Goal: Transaction & Acquisition: Purchase product/service

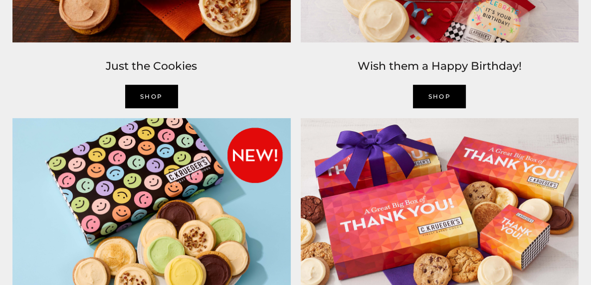
scroll to position [1012, 0]
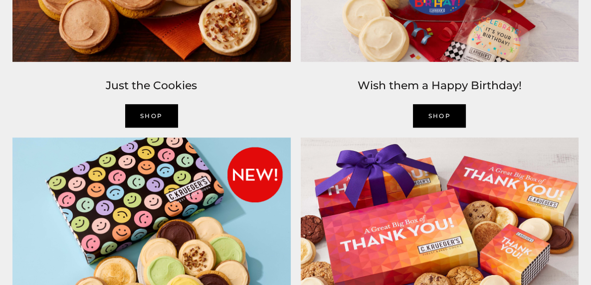
click at [152, 109] on link "SHOP" at bounding box center [151, 115] width 53 height 23
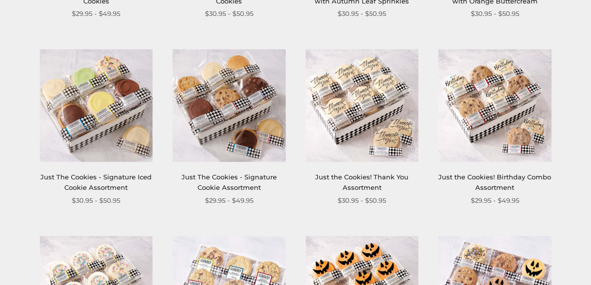
scroll to position [333, 0]
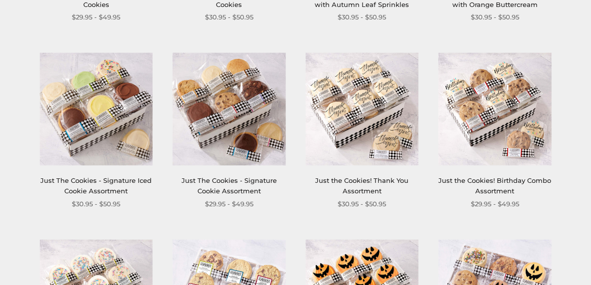
click at [253, 187] on link "Just The Cookies - Signature Cookie Assortment" at bounding box center [228, 185] width 95 height 18
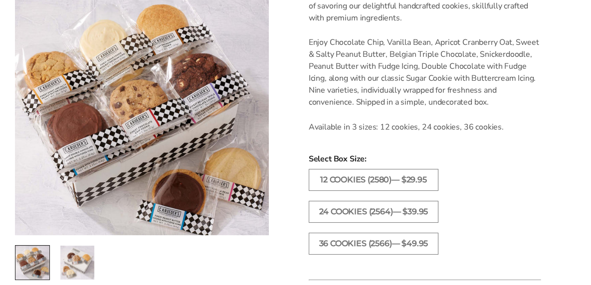
scroll to position [326, 0]
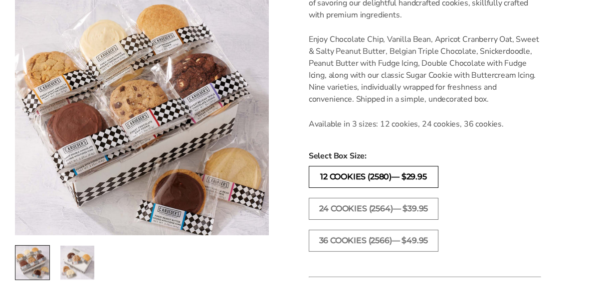
click at [408, 176] on label "12 COOKIES (2580)— $29.95" at bounding box center [374, 177] width 130 height 22
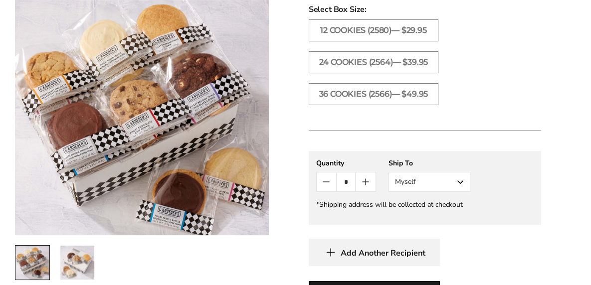
scroll to position [475, 0]
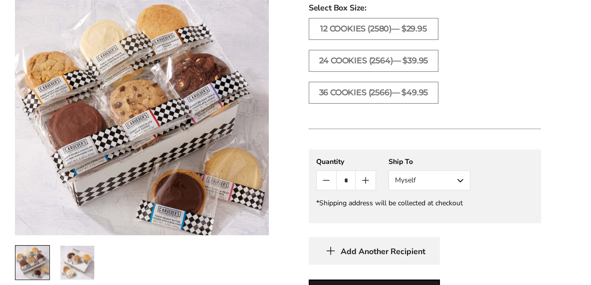
click at [463, 176] on button "Myself" at bounding box center [429, 180] width 82 height 20
click at [446, 194] on button "Myself" at bounding box center [429, 199] width 81 height 18
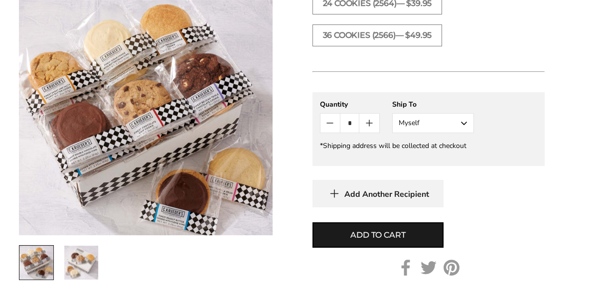
scroll to position [536, 0]
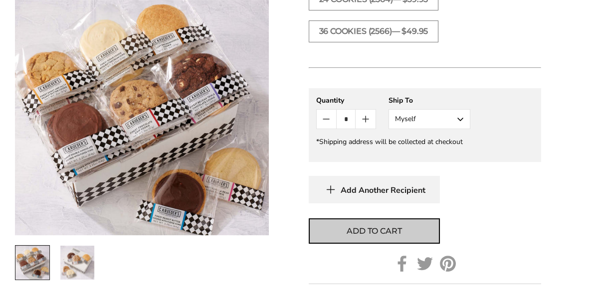
click at [376, 229] on span "Add to cart" at bounding box center [373, 231] width 55 height 12
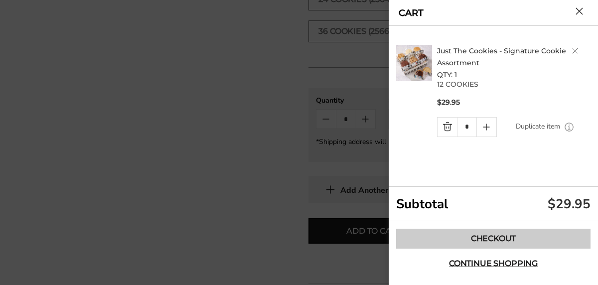
click at [477, 233] on link "Checkout" at bounding box center [493, 239] width 194 height 20
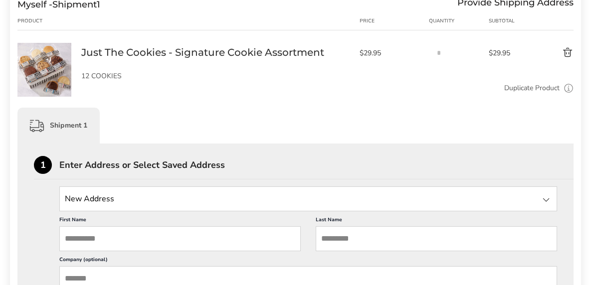
scroll to position [157, 0]
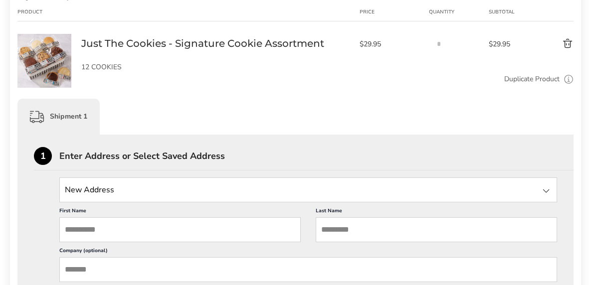
click at [150, 185] on input "State" at bounding box center [307, 189] width 497 height 25
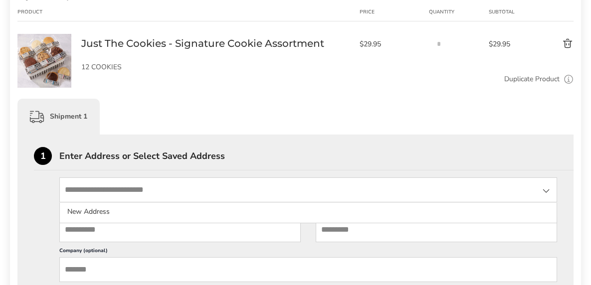
type input "**********"
type input "*******"
type input "********"
type input "**********"
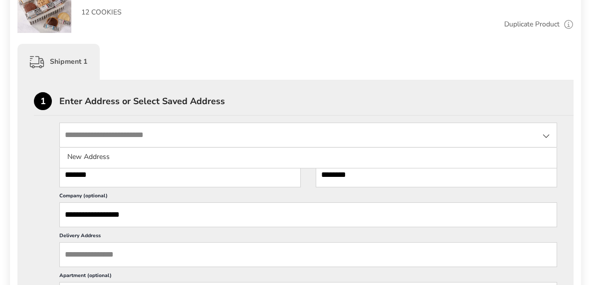
scroll to position [223, 0]
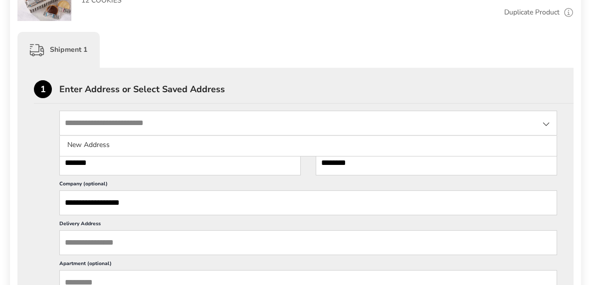
drag, startPoint x: 134, startPoint y: 198, endPoint x: 36, endPoint y: 201, distance: 97.7
click at [36, 201] on div "**********" at bounding box center [295, 283] width 523 height 345
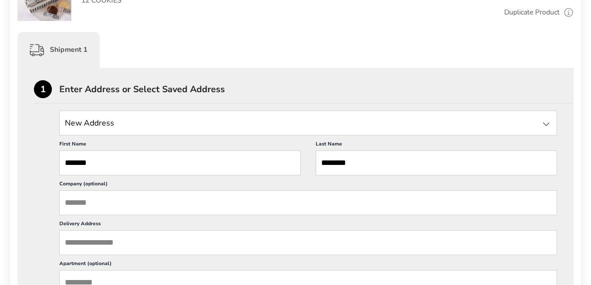
click at [135, 245] on input "Delivery Address" at bounding box center [307, 242] width 497 height 25
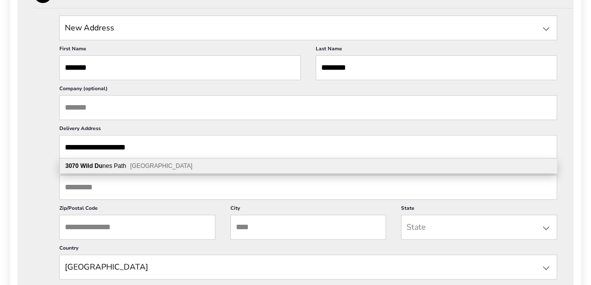
scroll to position [323, 0]
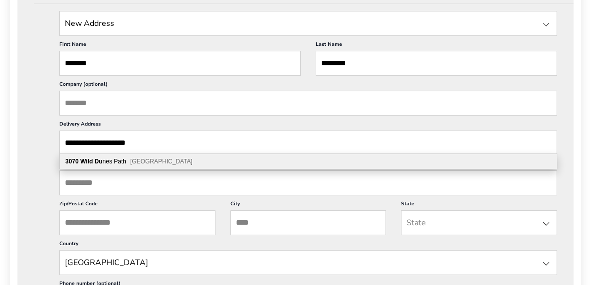
type input "**********"
click at [144, 162] on span "Stevensville MI 49127" at bounding box center [161, 161] width 62 height 7
type input "**********"
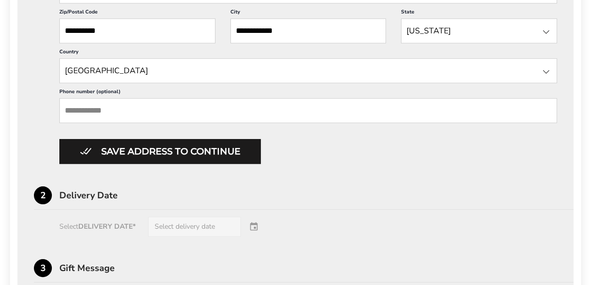
scroll to position [521, 0]
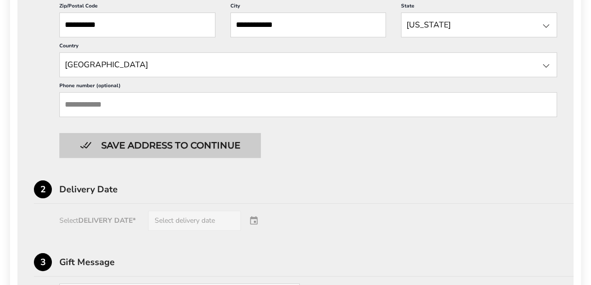
click at [233, 140] on button "Save address to continue" at bounding box center [159, 145] width 201 height 25
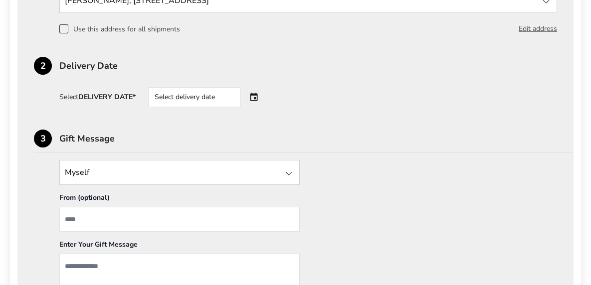
scroll to position [347, 0]
click at [255, 94] on div "Select delivery date" at bounding box center [208, 96] width 121 height 20
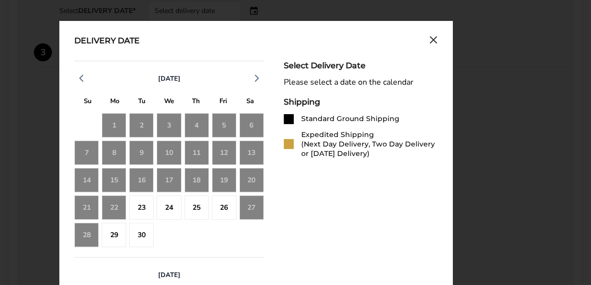
scroll to position [439, 0]
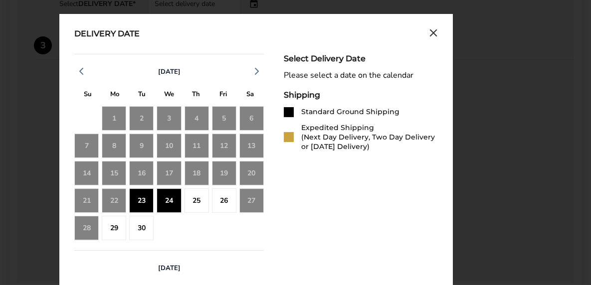
click at [133, 201] on div "23" at bounding box center [141, 200] width 24 height 24
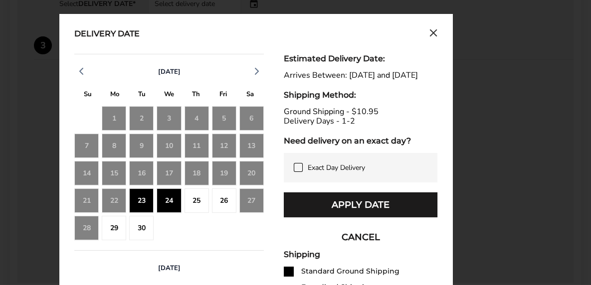
click at [352, 245] on button "CANCEL" at bounding box center [361, 237] width 154 height 25
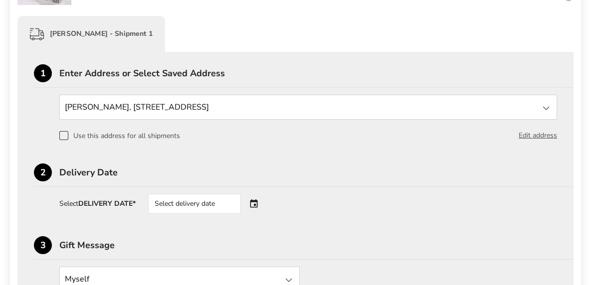
scroll to position [295, 0]
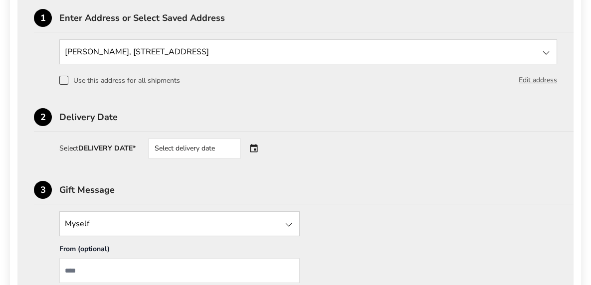
click at [122, 146] on strong "DELIVERY DATE*" at bounding box center [106, 148] width 57 height 9
click at [253, 147] on div "Select delivery date" at bounding box center [208, 149] width 121 height 20
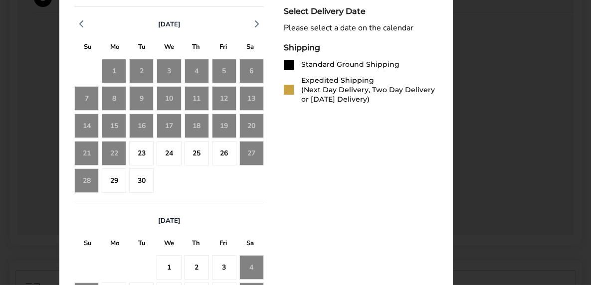
scroll to position [478, 0]
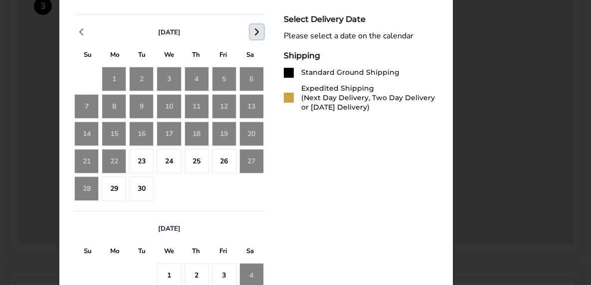
click at [253, 31] on icon "button" at bounding box center [257, 32] width 12 height 12
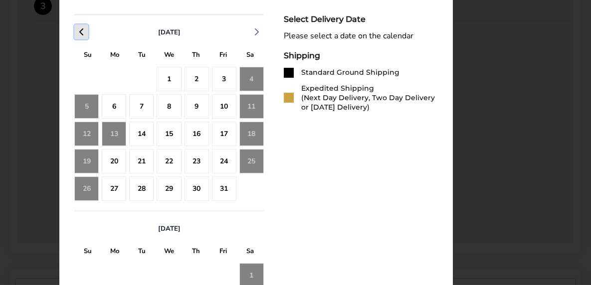
click at [82, 29] on icon "button" at bounding box center [81, 32] width 12 height 12
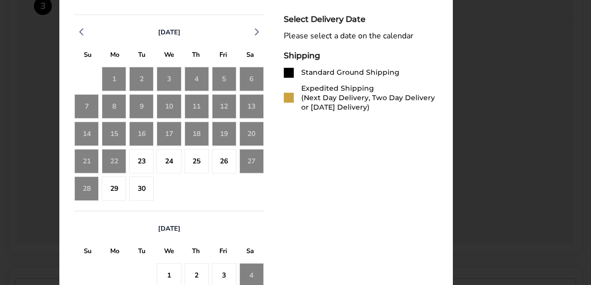
click at [114, 158] on div "22" at bounding box center [114, 161] width 24 height 24
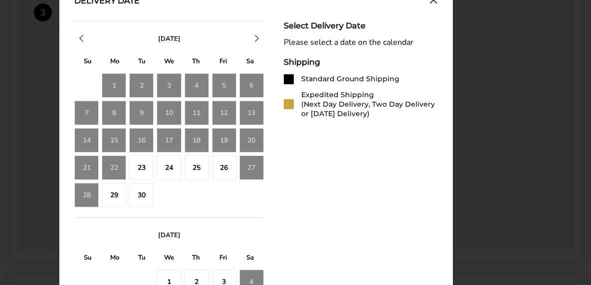
scroll to position [495, 0]
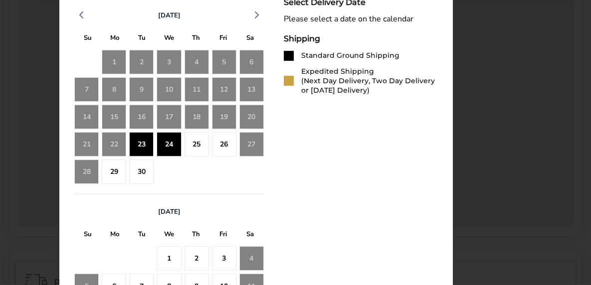
click at [138, 140] on div "23" at bounding box center [141, 144] width 24 height 24
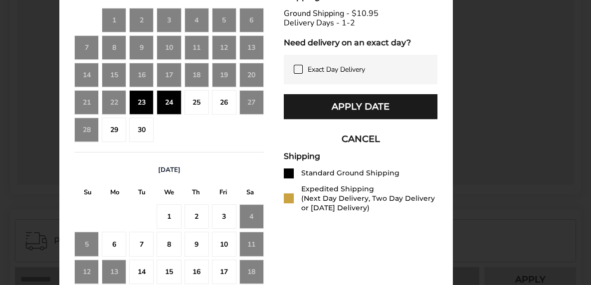
scroll to position [545, 0]
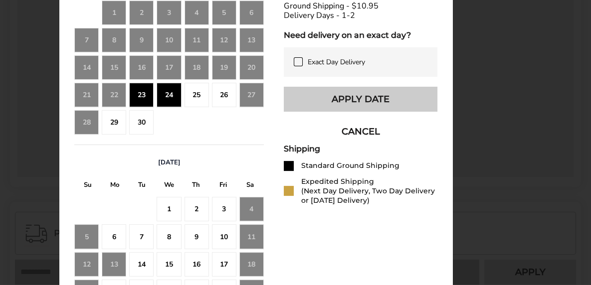
click at [357, 112] on button "Apply Date" at bounding box center [361, 99] width 154 height 25
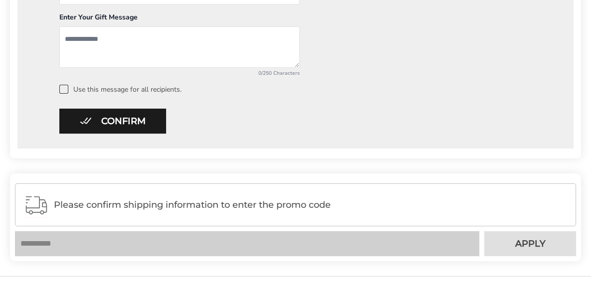
scroll to position [576, 0]
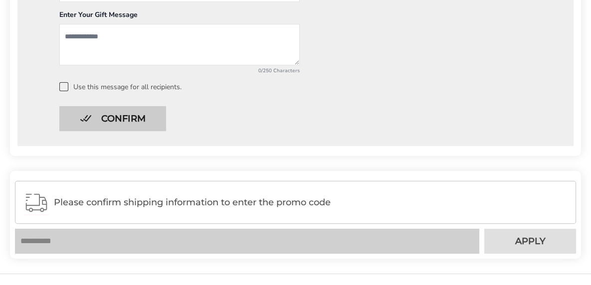
click at [128, 116] on button "Confirm" at bounding box center [112, 118] width 107 height 25
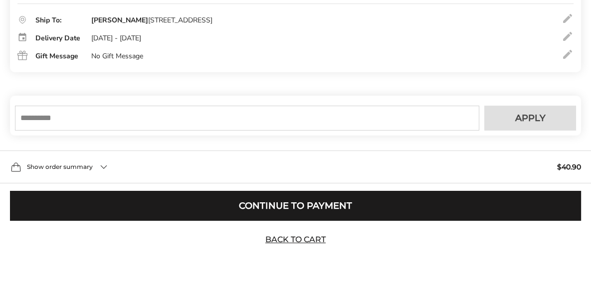
scroll to position [249, 0]
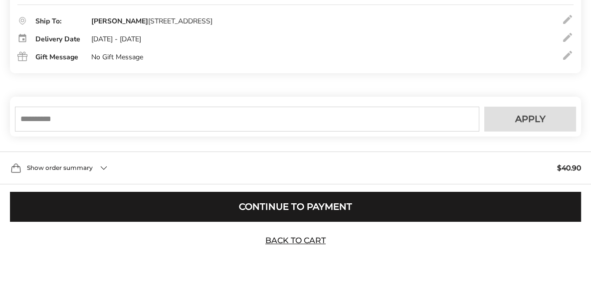
click at [61, 119] on input "text" at bounding box center [247, 119] width 464 height 25
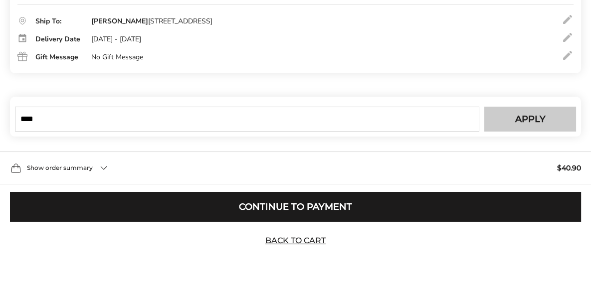
type input "****"
click at [515, 117] on span "Apply" at bounding box center [530, 119] width 30 height 9
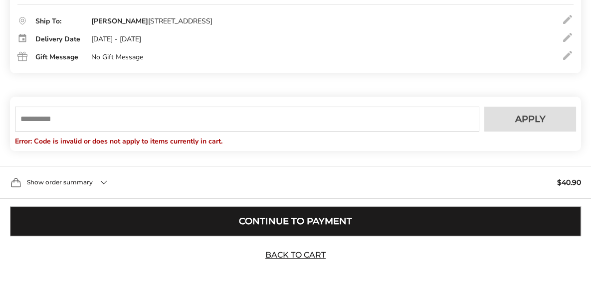
click at [340, 215] on button "Continue to Payment" at bounding box center [295, 221] width 571 height 30
